Goal: Information Seeking & Learning: Learn about a topic

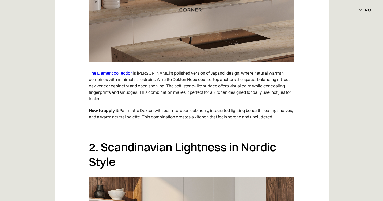
scroll to position [551, 0]
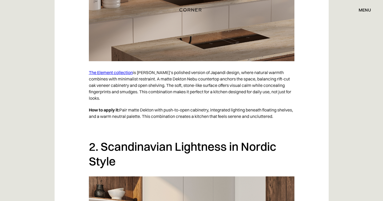
click at [124, 72] on link "The Element collection" at bounding box center [111, 72] width 44 height 5
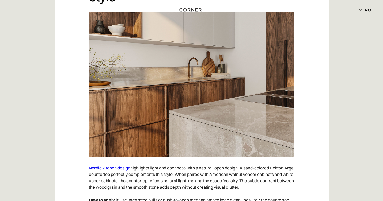
scroll to position [695, 0]
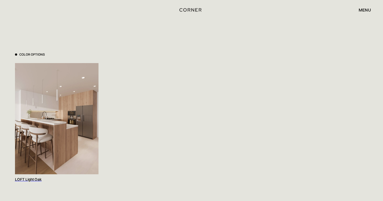
scroll to position [534, 0]
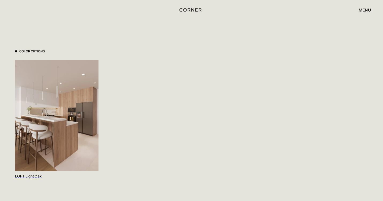
click at [30, 175] on div "LOFT Light Oak" at bounding box center [56, 176] width 83 height 5
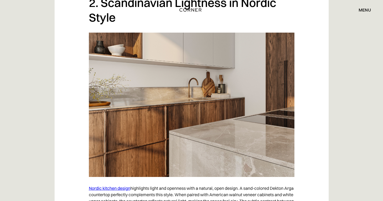
scroll to position [695, 0]
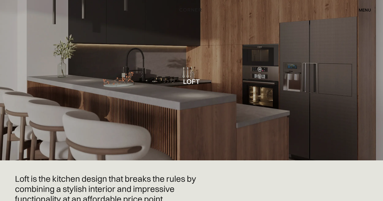
scroll to position [17, 0]
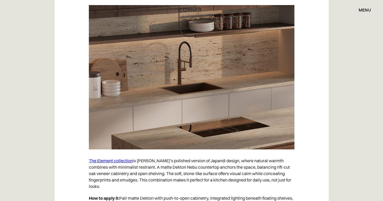
scroll to position [471, 0]
